Goal: Information Seeking & Learning: Learn about a topic

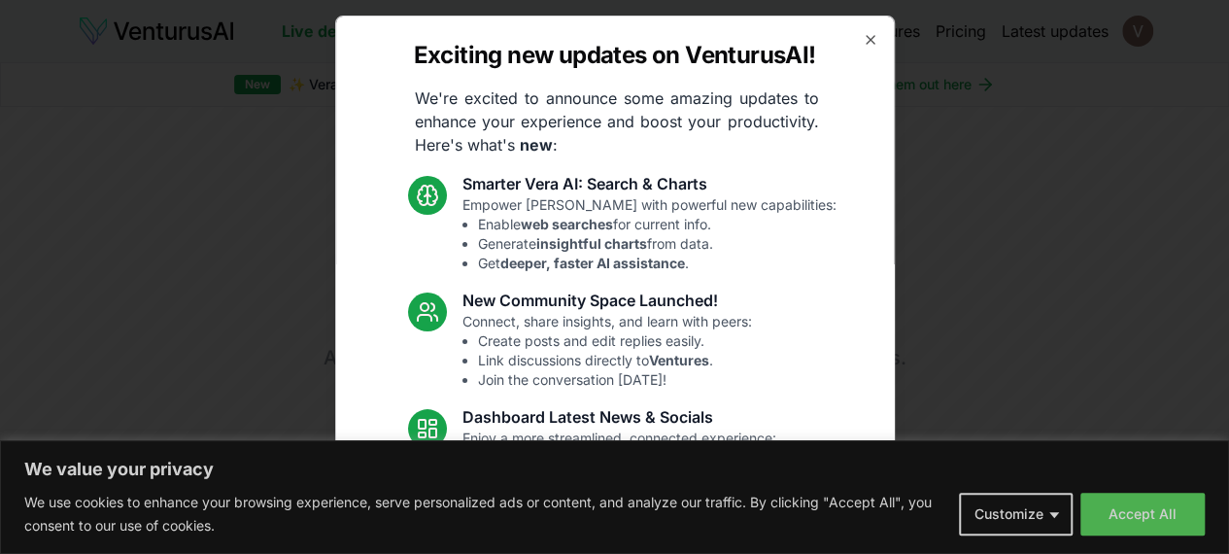
click at [846, 42] on div "Exciting new updates on VenturusAI! We're excited to announce some amazing upda…" at bounding box center [615, 277] width 560 height 523
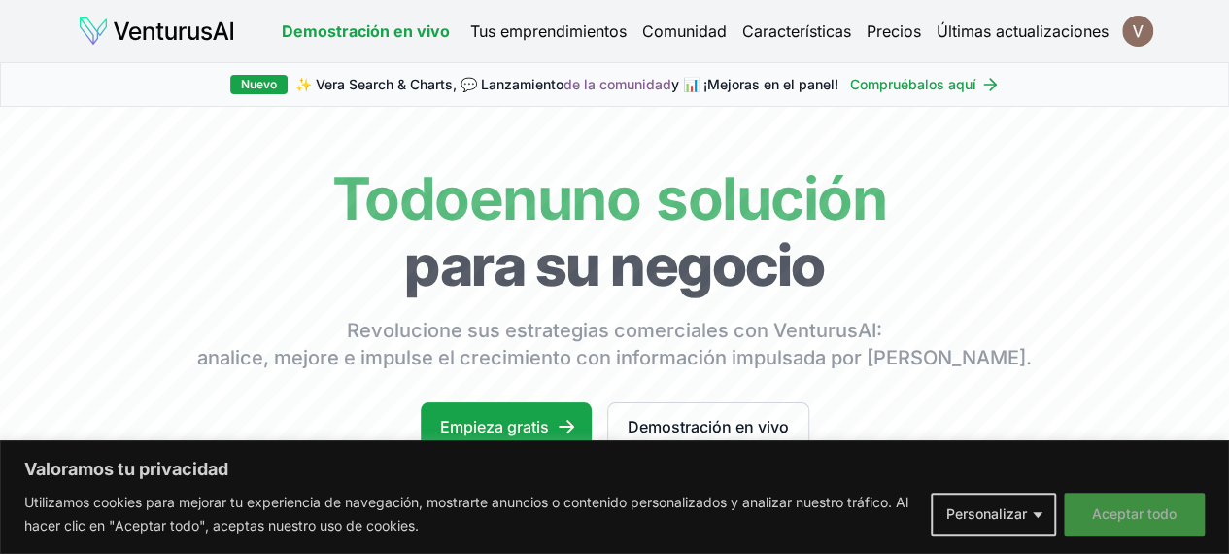
click at [1139, 512] on font "Aceptar todo" at bounding box center [1134, 513] width 85 height 17
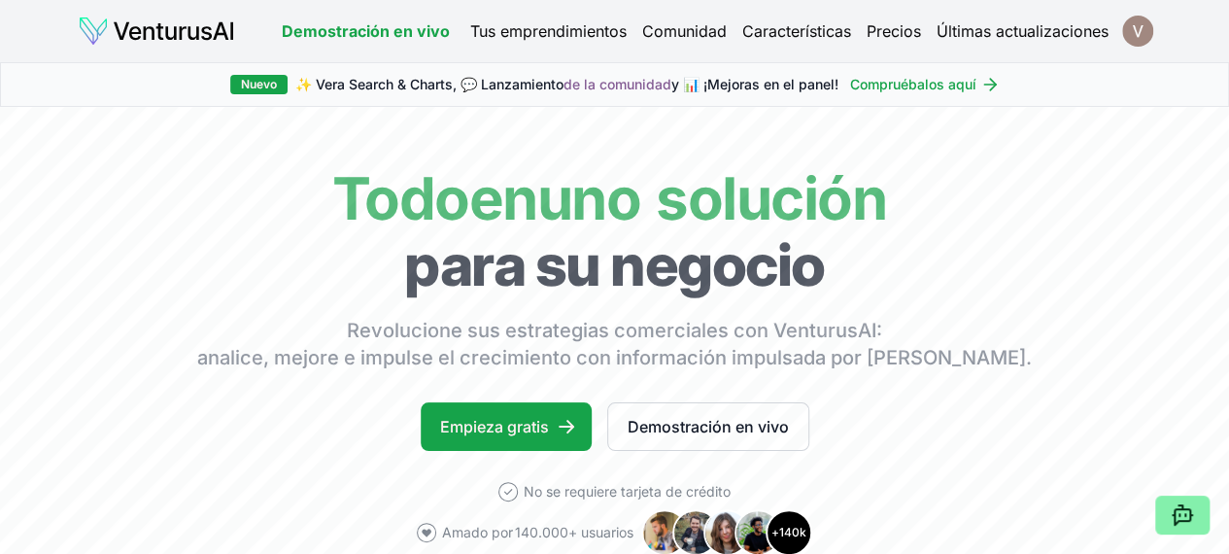
click at [1145, 30] on html "Valoramos tu privacidad Utilizamos cookies para mejorar tu experiencia de naveg…" at bounding box center [614, 277] width 1229 height 554
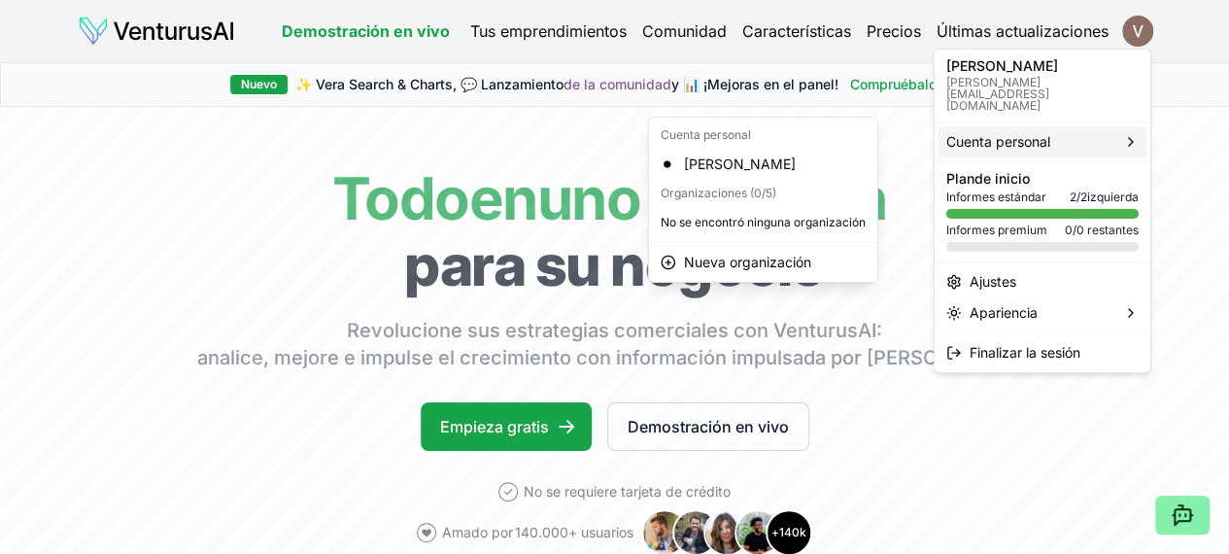
click at [1045, 137] on font "Cuenta personal" at bounding box center [998, 141] width 104 height 17
click at [796, 169] on font "[PERSON_NAME]" at bounding box center [740, 163] width 112 height 17
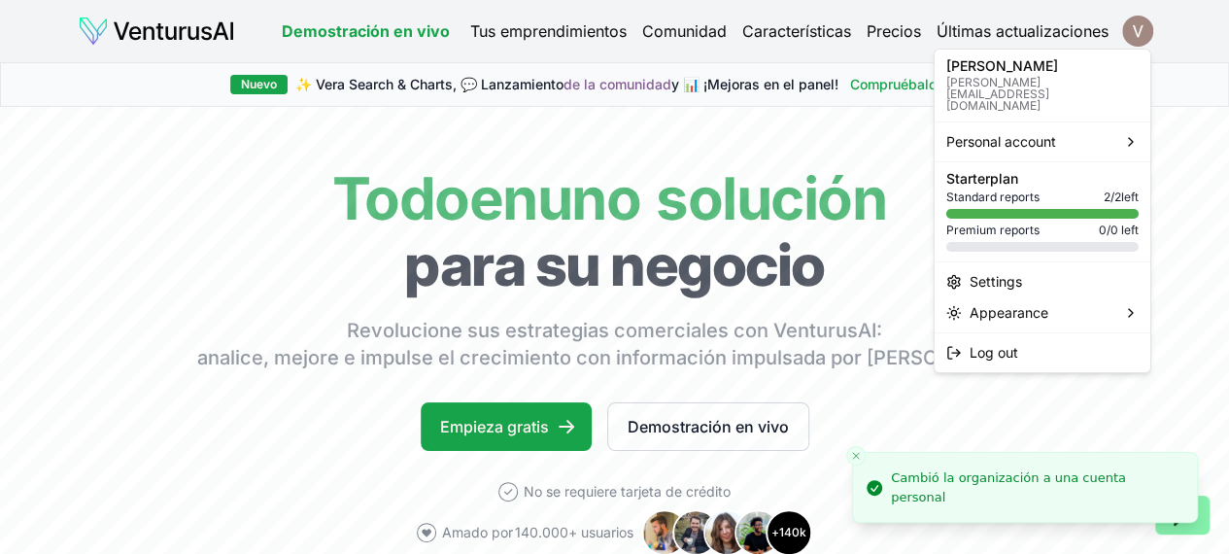
click at [1135, 41] on html "Valoramos tu privacidad Utilizamos cookies para mejorar tu experiencia de naveg…" at bounding box center [614, 277] width 1229 height 554
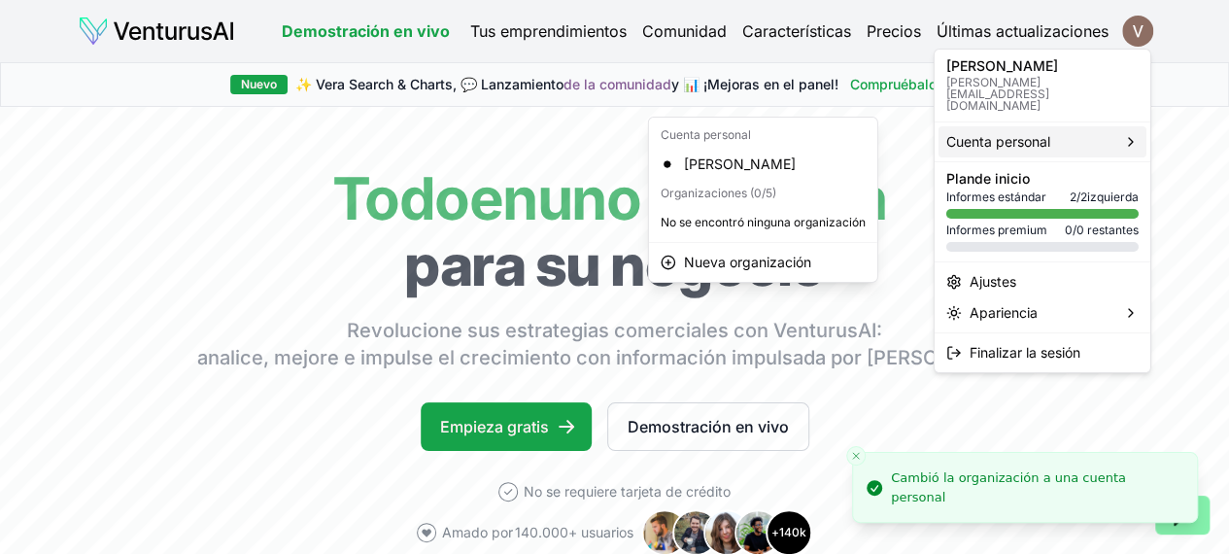
click at [1090, 130] on div "Cuenta personal" at bounding box center [1042, 141] width 208 height 31
click at [759, 159] on font "[PERSON_NAME]" at bounding box center [740, 163] width 112 height 17
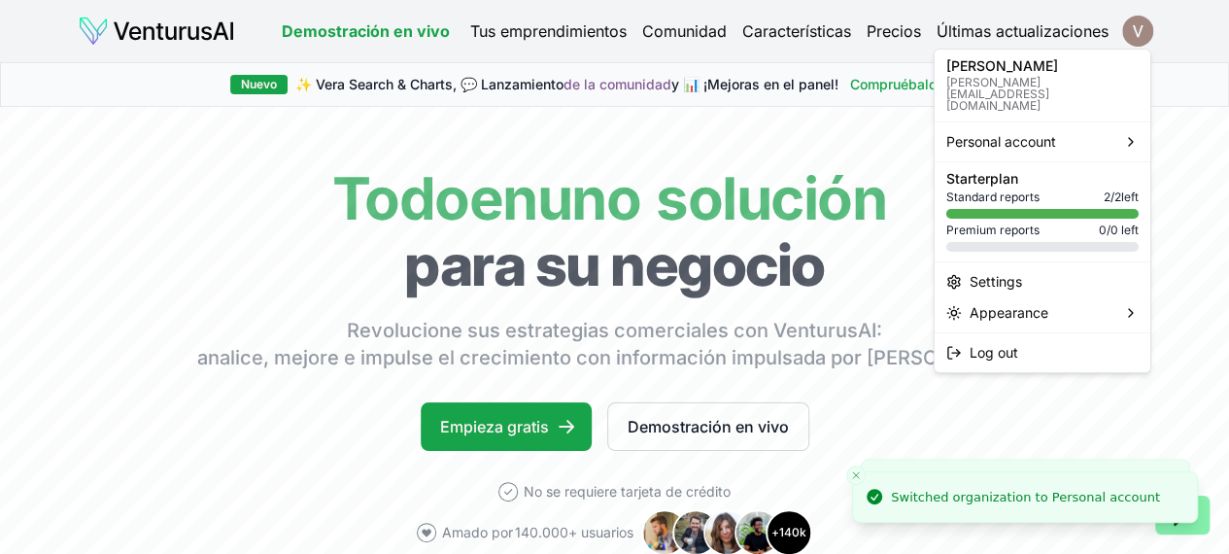
click at [1127, 40] on html "Valoramos tu privacidad Utilizamos cookies para mejorar tu experiencia de naveg…" at bounding box center [614, 277] width 1229 height 554
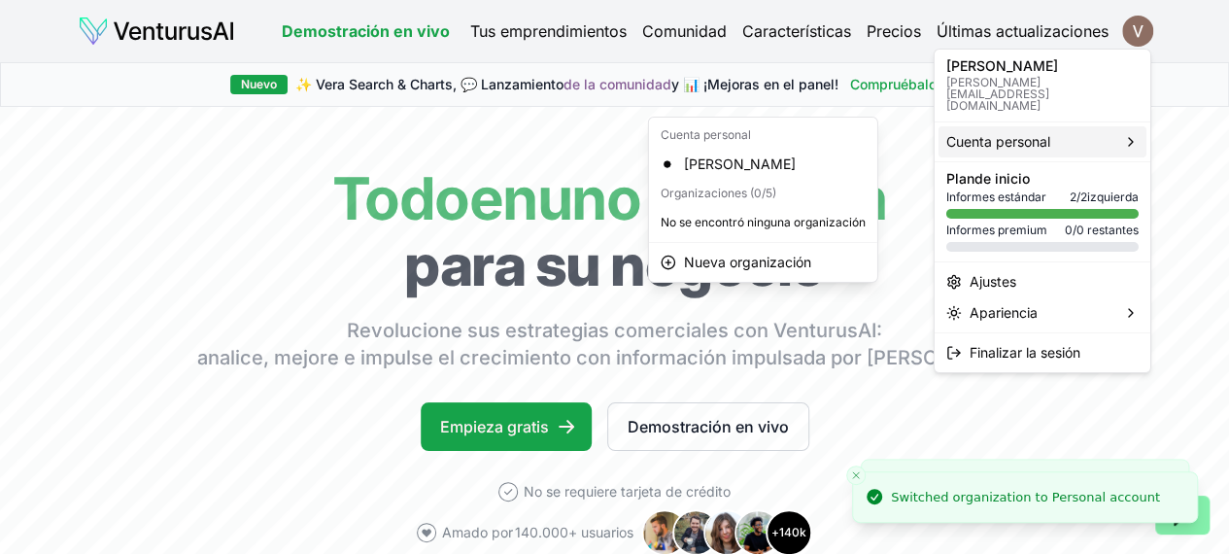
click at [1129, 138] on icon at bounding box center [1131, 142] width 4 height 8
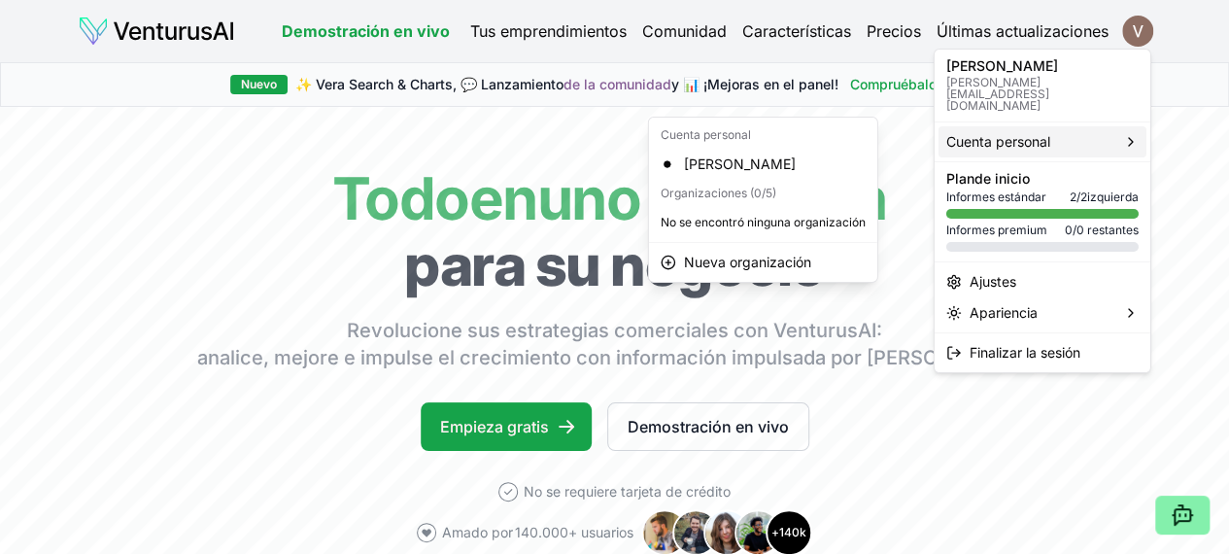
click at [367, 135] on html "Valoramos tu privacidad Utilizamos cookies para mejorar tu experiencia de naveg…" at bounding box center [614, 277] width 1229 height 554
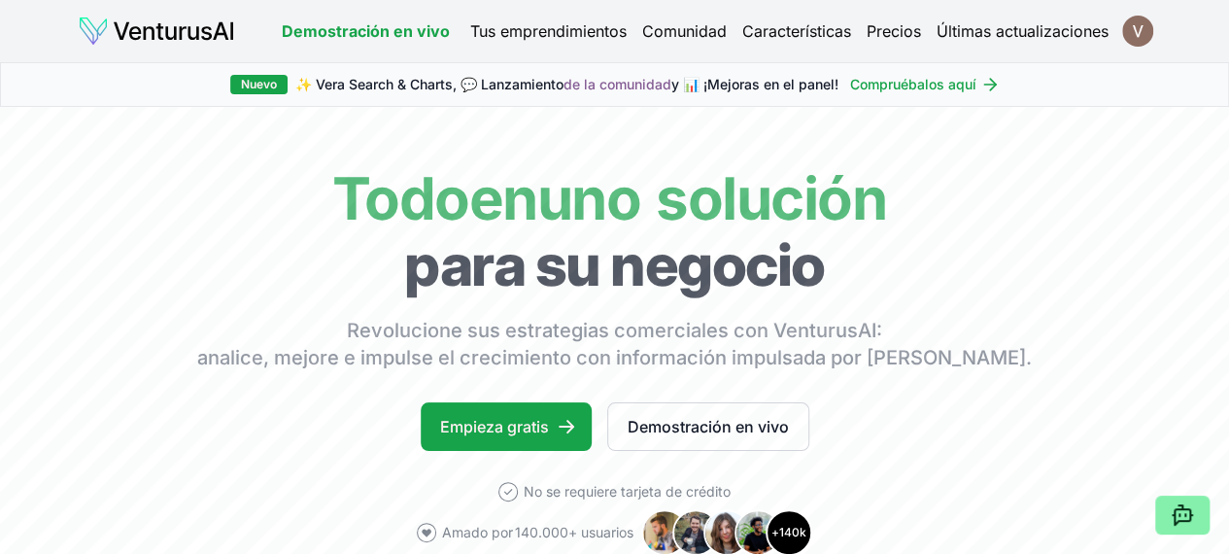
click at [536, 38] on font "Tus emprendimientos" at bounding box center [548, 30] width 156 height 19
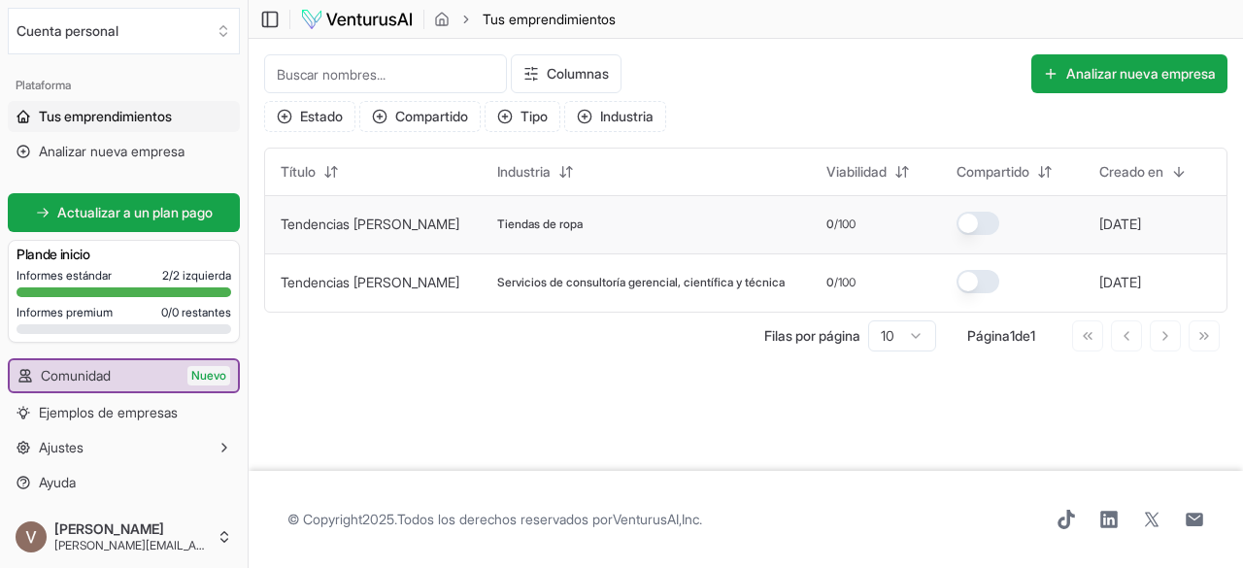
click at [482, 217] on td "Tiendas de ropa" at bounding box center [646, 224] width 329 height 58
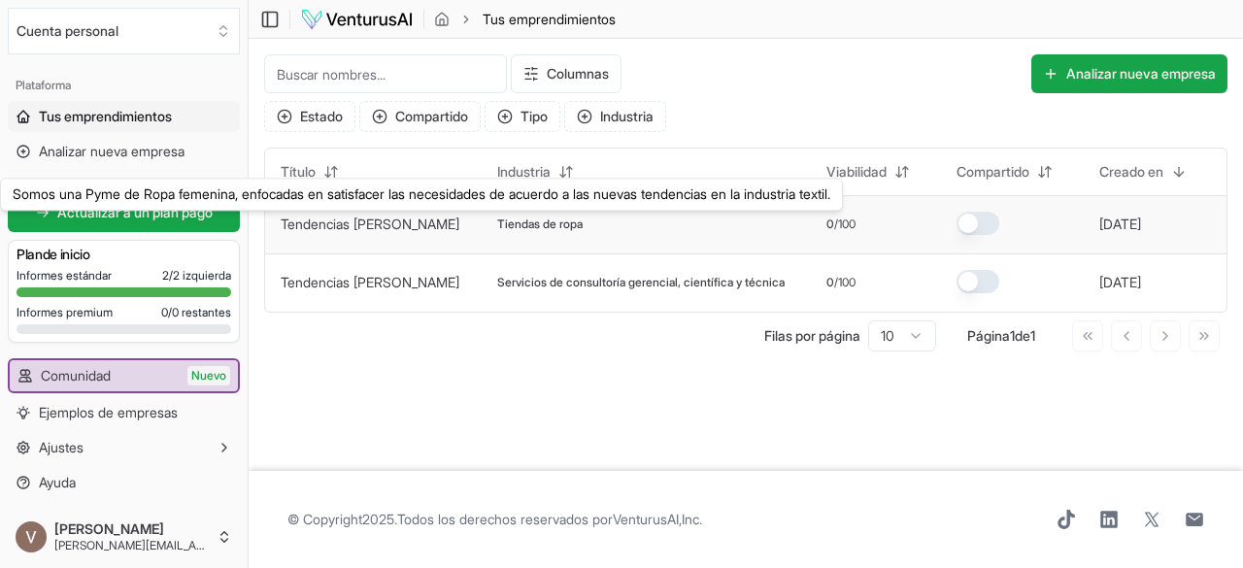
click at [373, 230] on font "Tendencias [PERSON_NAME]" at bounding box center [370, 224] width 179 height 17
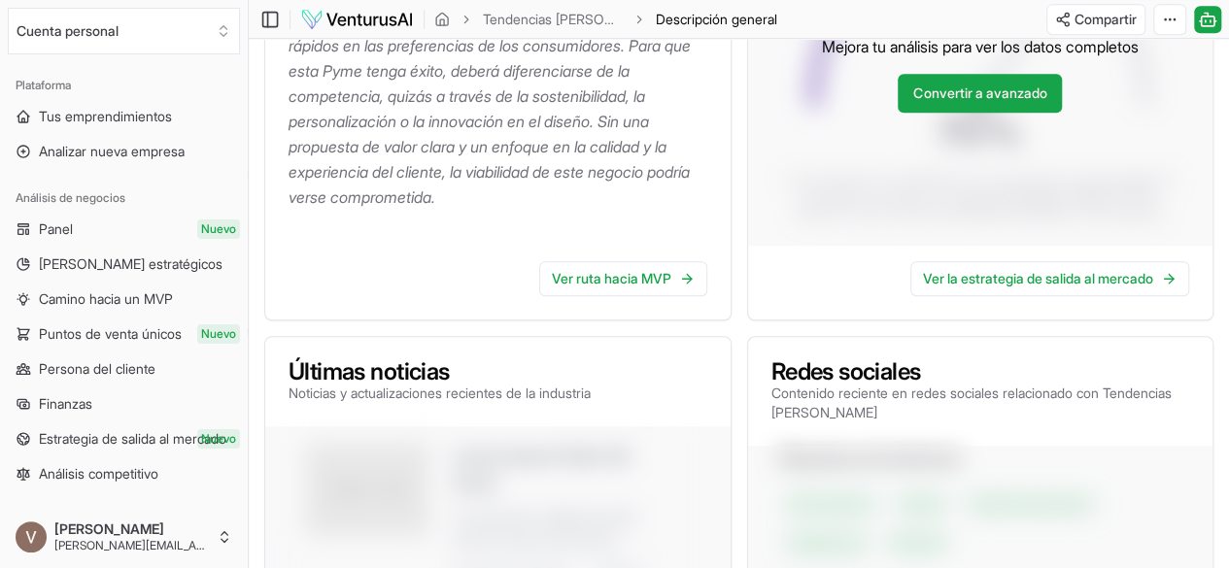
scroll to position [97, 0]
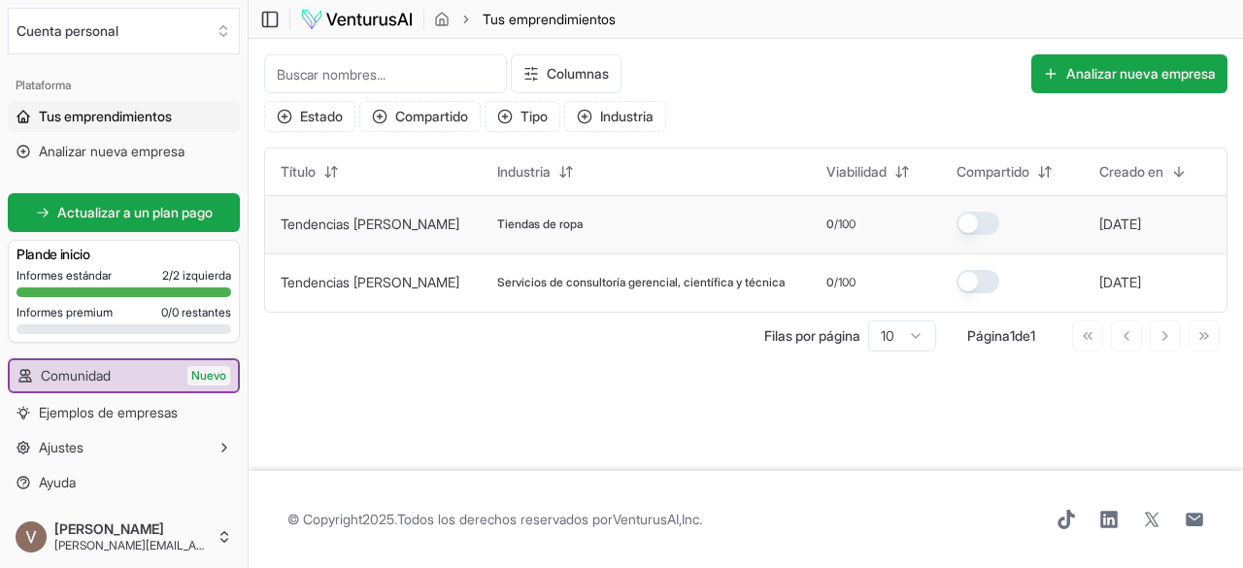
click at [334, 216] on font "Tendencias [PERSON_NAME]" at bounding box center [370, 224] width 179 height 17
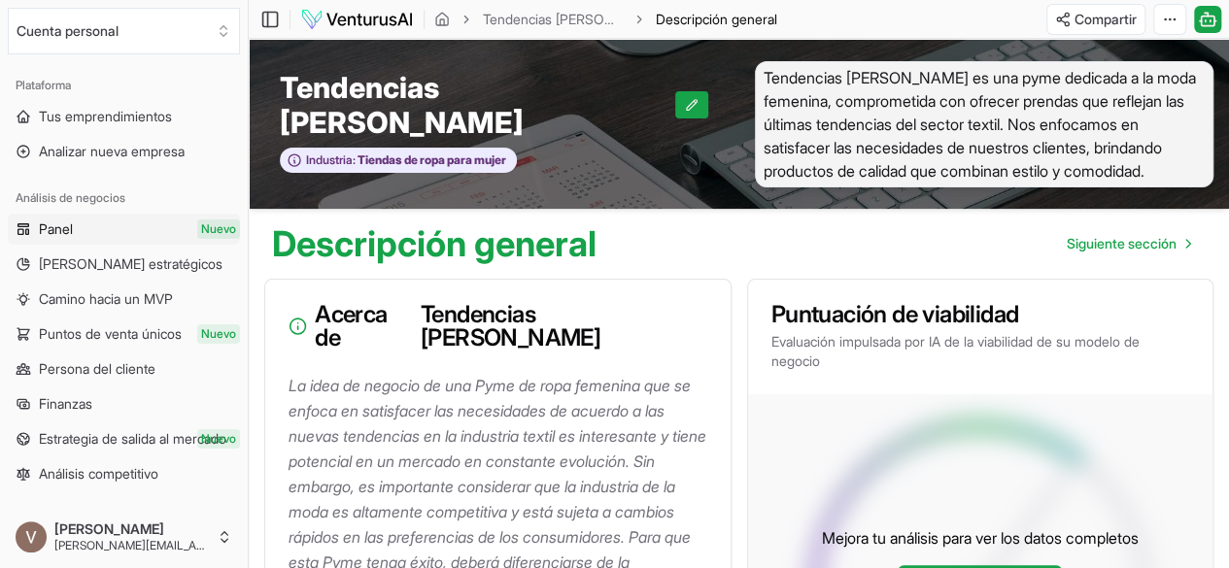
click at [99, 223] on link "Panel Nuevo" at bounding box center [124, 229] width 232 height 31
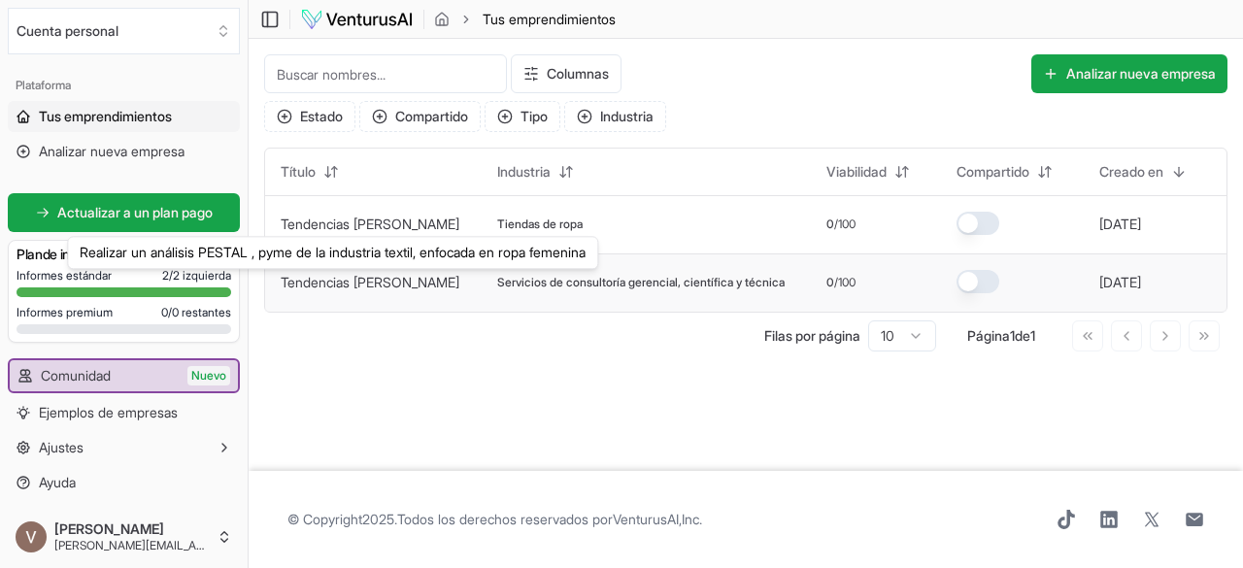
click at [370, 278] on font "Tendencias [PERSON_NAME]" at bounding box center [370, 282] width 179 height 17
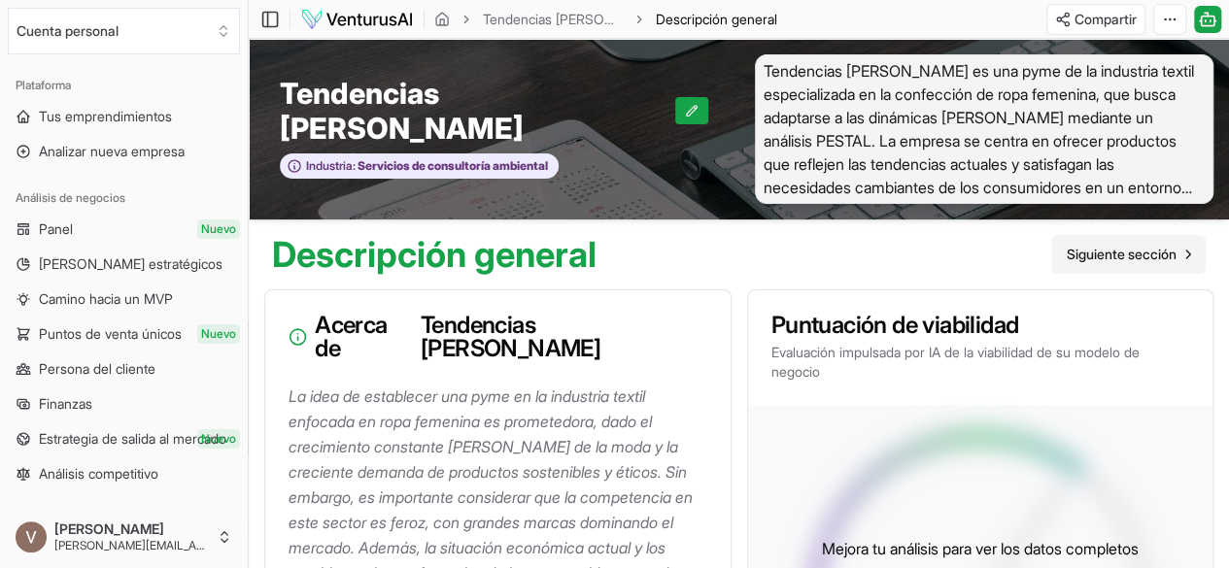
click at [1087, 261] on font "Siguiente sección" at bounding box center [1122, 254] width 110 height 17
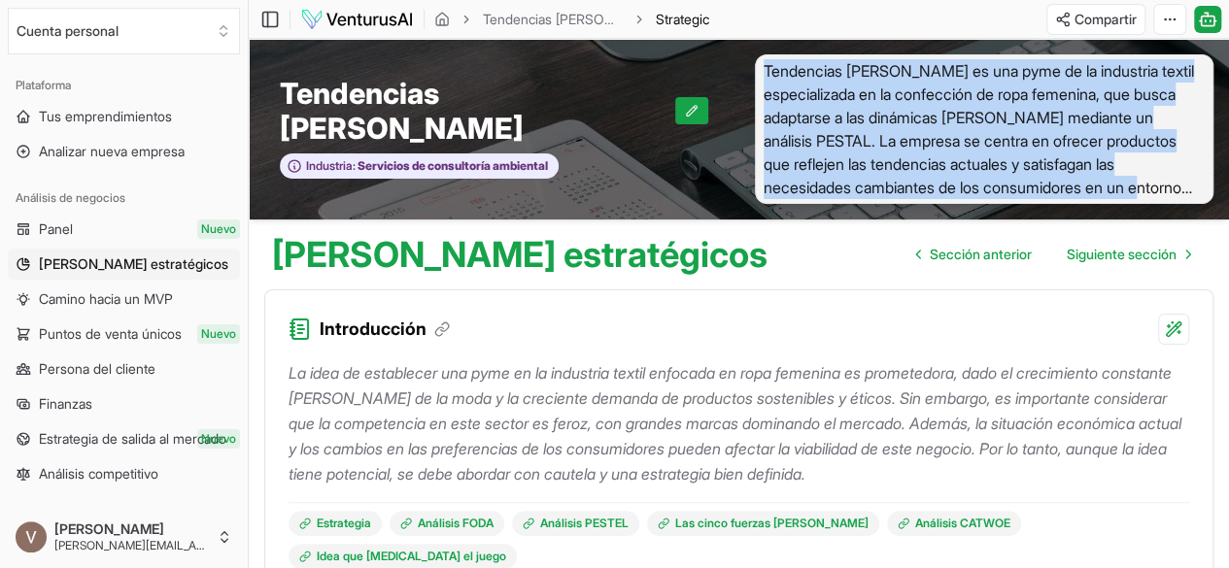
drag, startPoint x: 764, startPoint y: 64, endPoint x: 1231, endPoint y: 195, distance: 484.4
click at [1228, 195] on html "Valoramos tu privacidad Utilizamos cookies para mejorar tu experiencia de naveg…" at bounding box center [614, 284] width 1229 height 568
click at [1069, 112] on font "Tendencias [PERSON_NAME] es una pyme de la industria textil especializada en la…" at bounding box center [979, 140] width 430 height 159
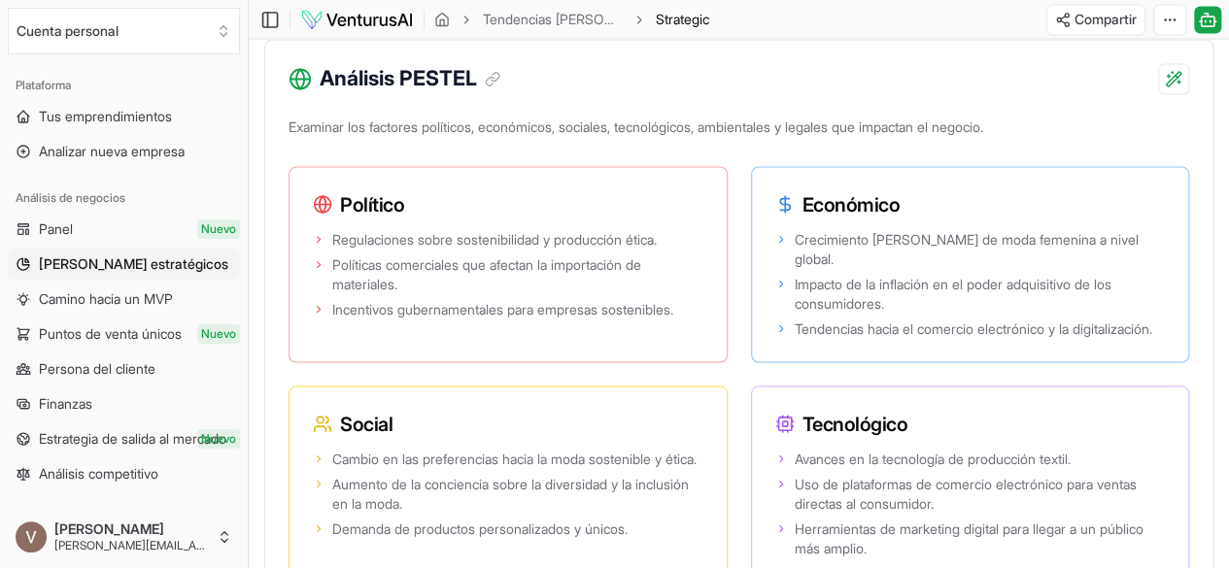
scroll to position [1748, 0]
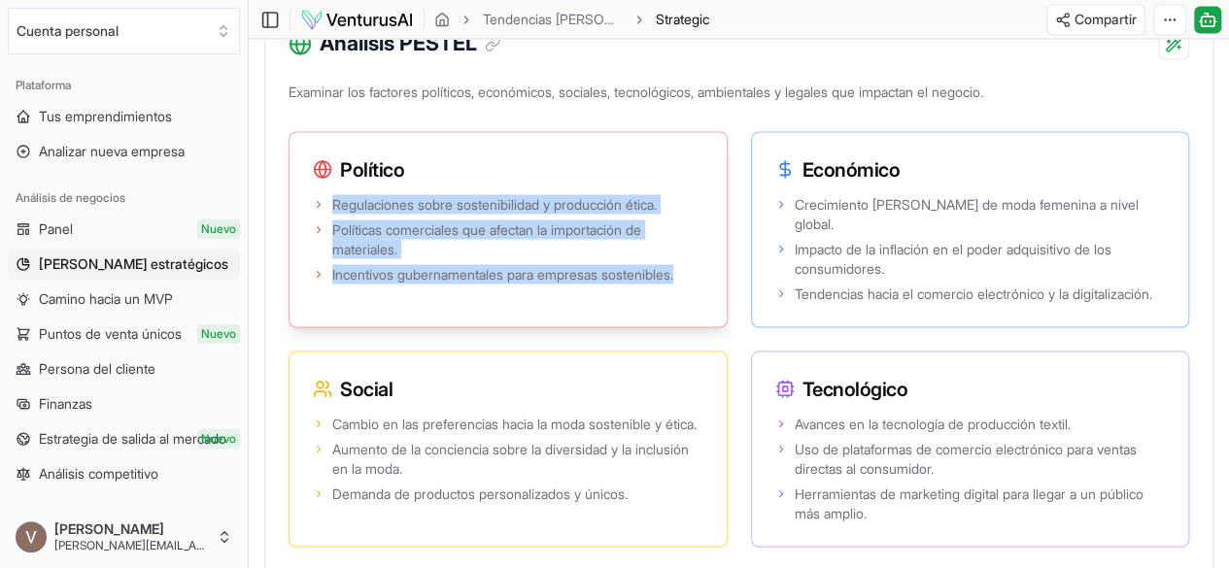
drag, startPoint x: 329, startPoint y: 217, endPoint x: 511, endPoint y: 325, distance: 211.7
click at [511, 284] on ul "Regulaciones sobre sostenibilidad y producción ética. Políticas comerciales que…" at bounding box center [508, 238] width 390 height 89
click at [482, 284] on span "Incentivos gubernamentales para empresas sostenibles." at bounding box center [502, 273] width 341 height 19
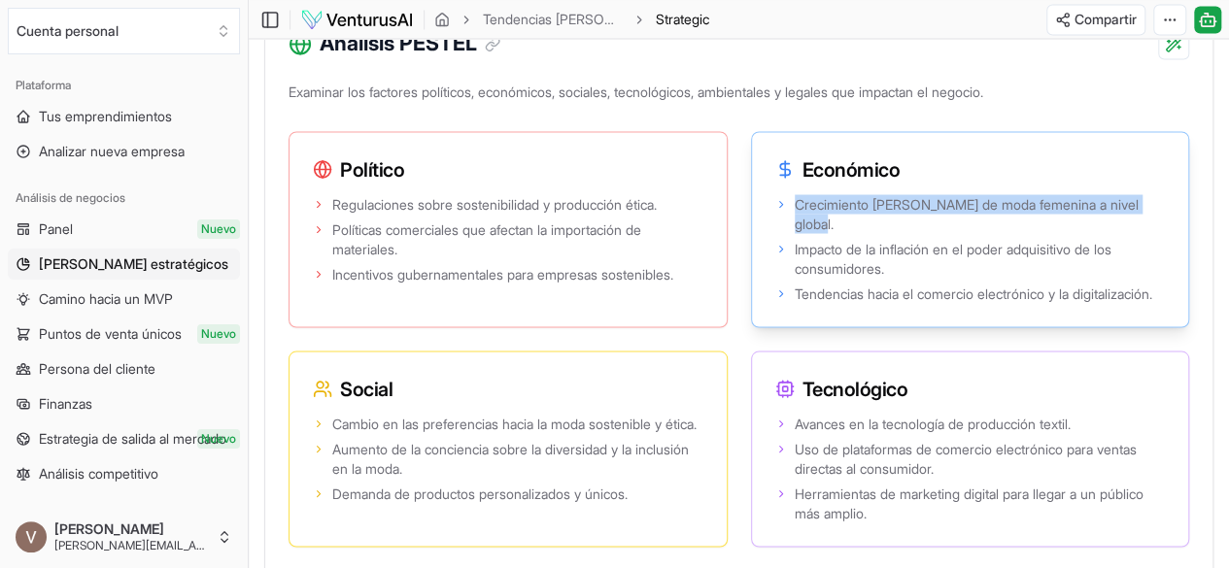
drag, startPoint x: 643, startPoint y: 211, endPoint x: 841, endPoint y: 232, distance: 199.3
click at [841, 232] on span "Crecimiento [PERSON_NAME] de moda femenina a nivel global." at bounding box center [980, 213] width 371 height 39
click at [795, 231] on font "Crecimiento [PERSON_NAME] de moda femenina a nivel global." at bounding box center [967, 213] width 344 height 36
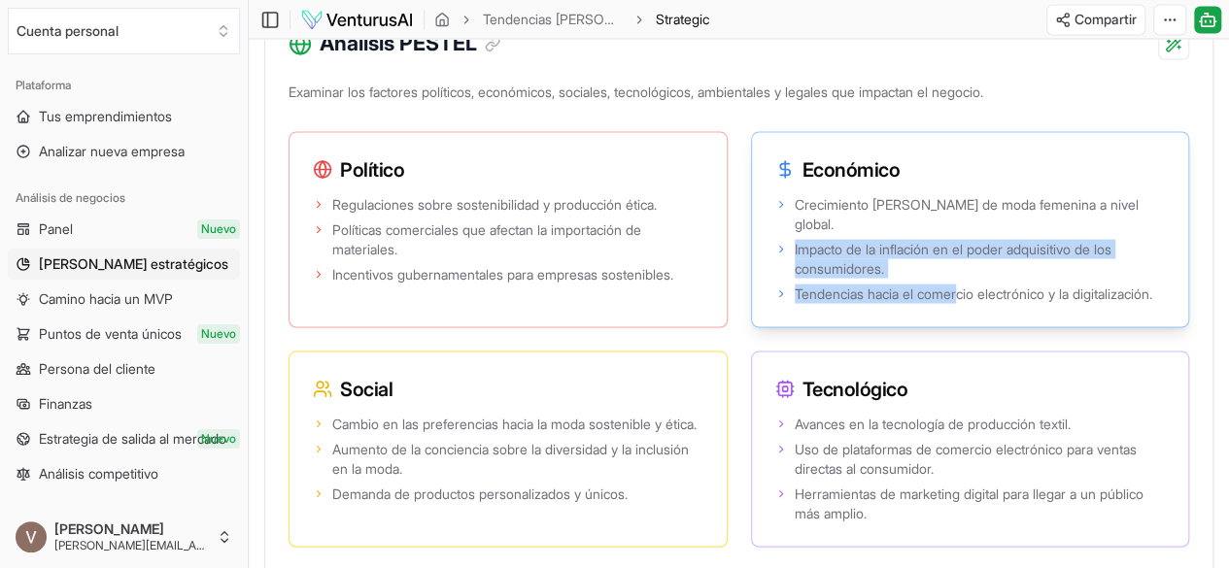
drag, startPoint x: 639, startPoint y: 256, endPoint x: 818, endPoint y: 308, distance: 186.0
click at [818, 303] on ul "Crecimiento [PERSON_NAME] de moda femenina a nivel global. Impacto de la inflac…" at bounding box center [970, 248] width 390 height 109
click at [795, 278] on span "Impacto de la inflación en el poder adquisitivo de los consumidores." at bounding box center [980, 258] width 371 height 39
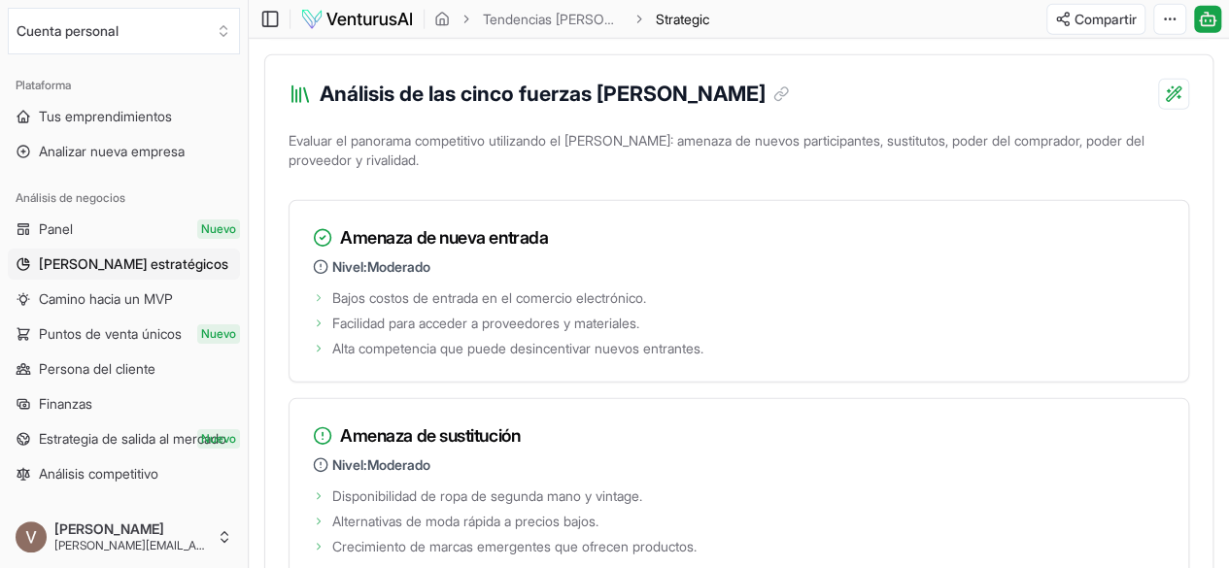
scroll to position [2234, 0]
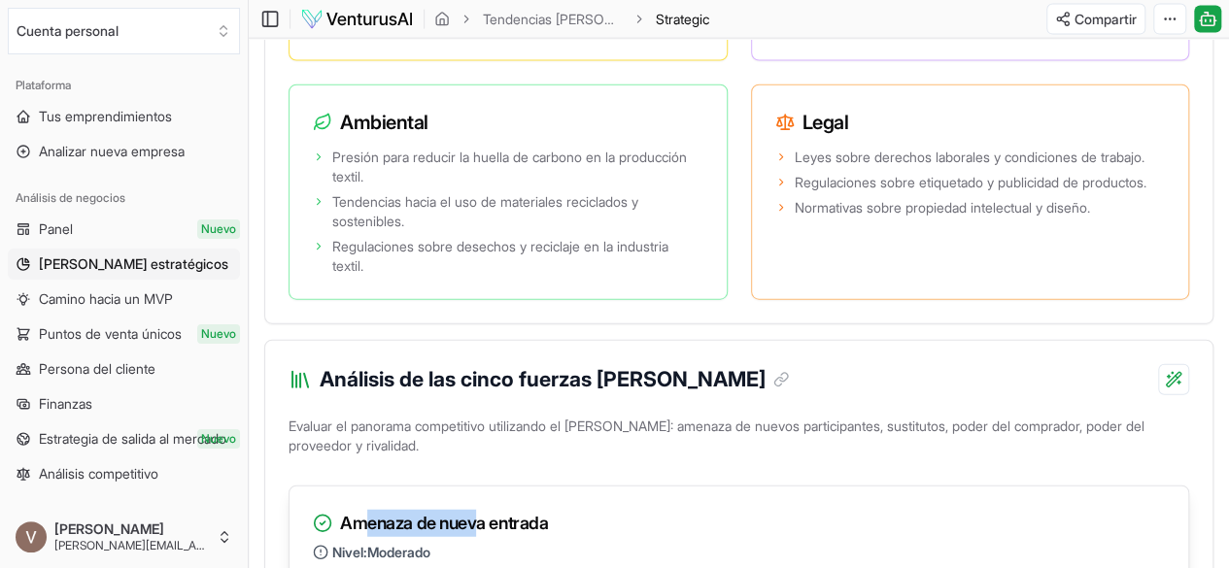
drag, startPoint x: 359, startPoint y: 389, endPoint x: 479, endPoint y: 398, distance: 119.9
click at [479, 510] on font "Amenaza de nueva entrada" at bounding box center [444, 523] width 208 height 27
click at [532, 513] on font "Amenaza de nueva entrada" at bounding box center [444, 523] width 208 height 20
drag, startPoint x: 386, startPoint y: 417, endPoint x: 433, endPoint y: 420, distance: 47.7
click at [430, 544] on font "Moderado" at bounding box center [398, 552] width 63 height 17
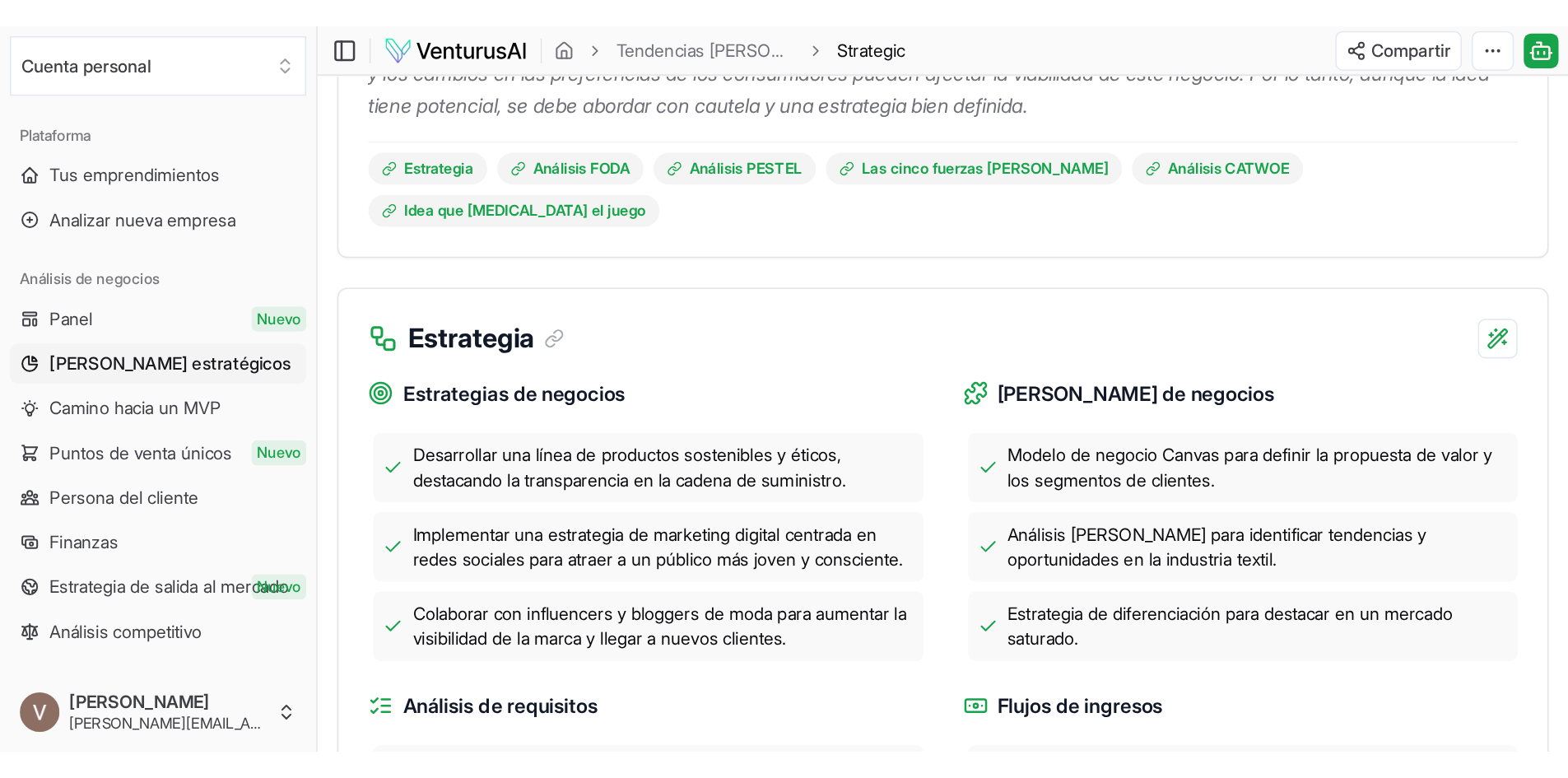
scroll to position [0, 0]
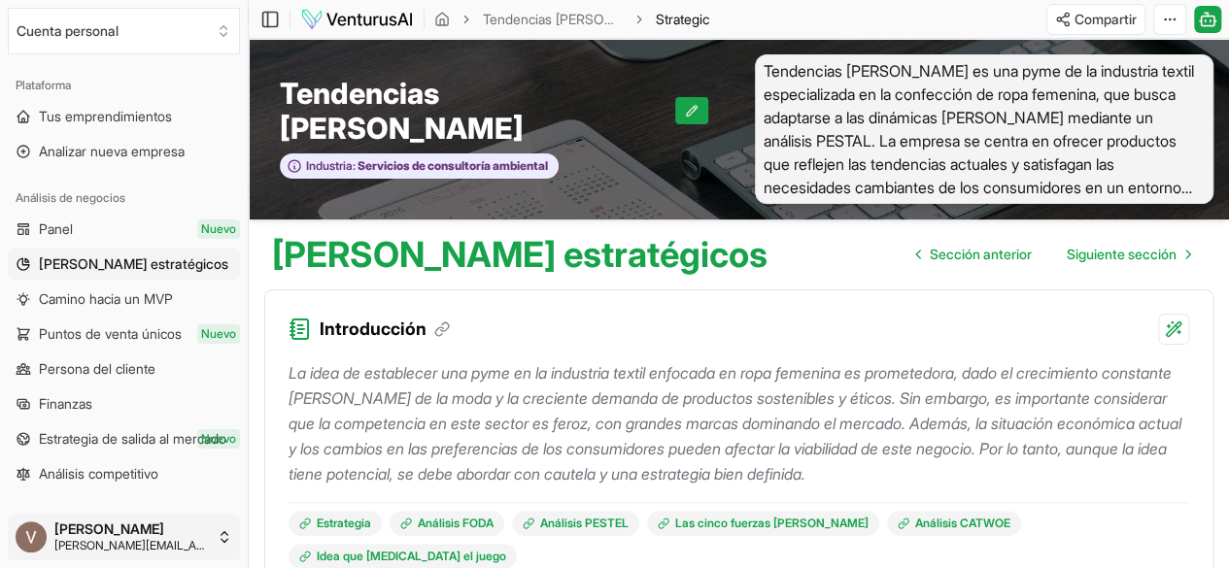
click at [198, 543] on html "Valoramos tu privacidad Utilizamos cookies para mejorar tu experiencia de naveg…" at bounding box center [614, 284] width 1229 height 568
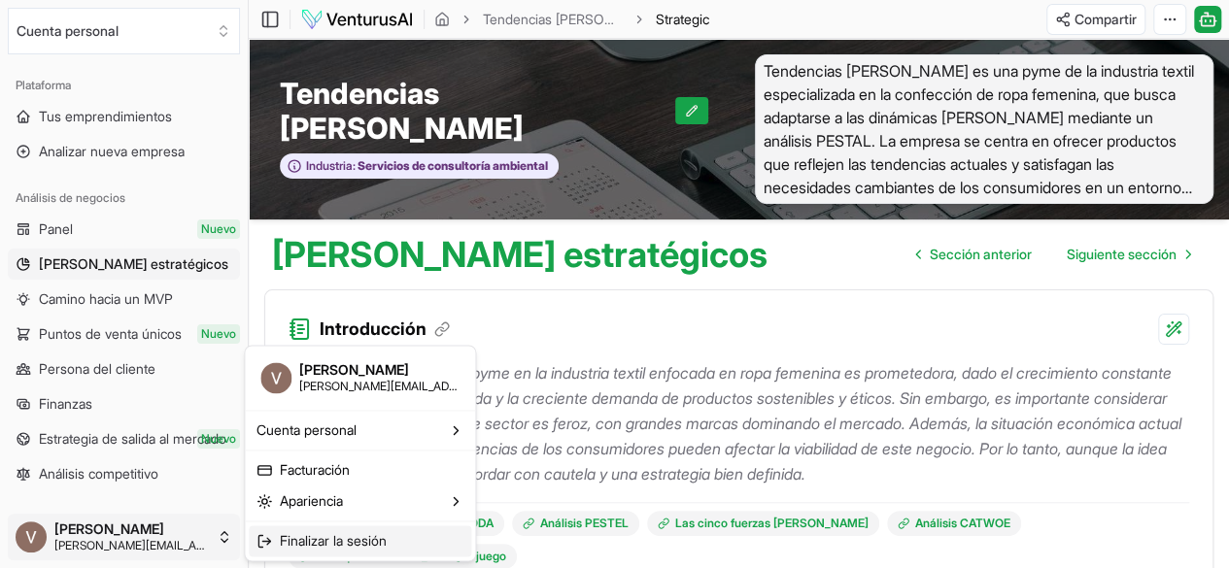
click at [307, 545] on font "Finalizar la sesión" at bounding box center [333, 540] width 107 height 17
